Goal: Transaction & Acquisition: Purchase product/service

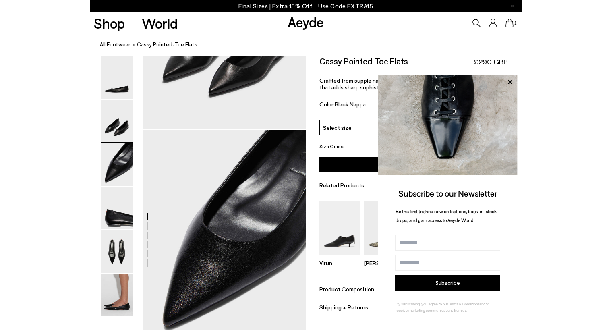
scroll to position [419, 0]
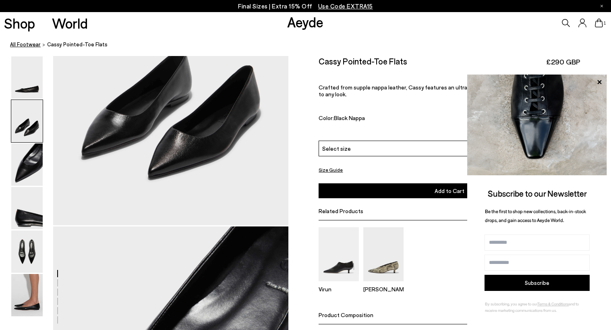
click at [19, 47] on link "All Footwear" at bounding box center [25, 44] width 31 height 8
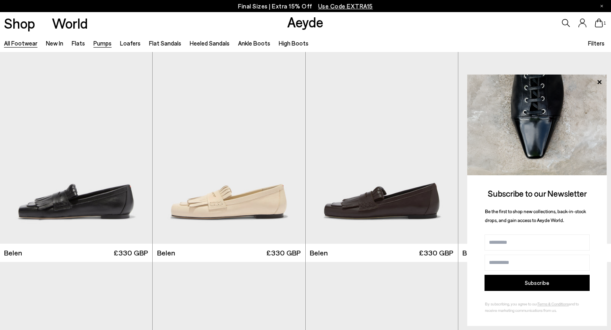
click at [106, 43] on link "Pumps" at bounding box center [102, 42] width 18 height 7
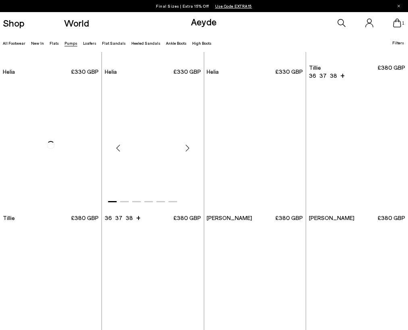
scroll to position [483, 0]
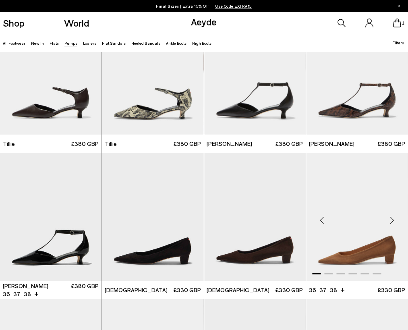
click at [378, 253] on img "1 / 6" at bounding box center [357, 217] width 102 height 128
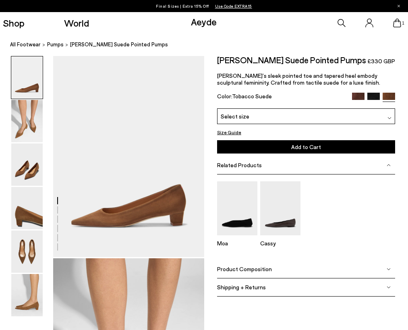
scroll to position [201, 0]
